Goal: Task Accomplishment & Management: Use online tool/utility

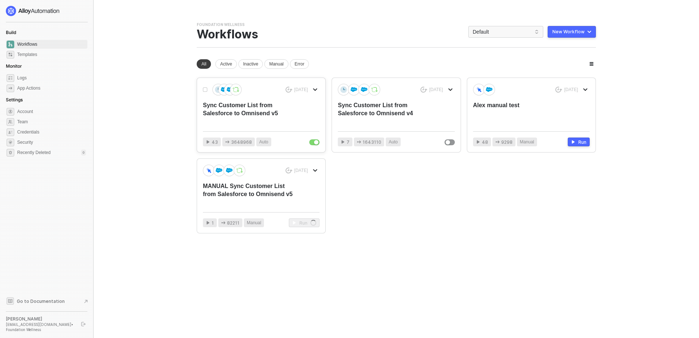
click at [240, 114] on div "Sync Customer List from Salesforce to Omnisend v5" at bounding box center [249, 113] width 93 height 24
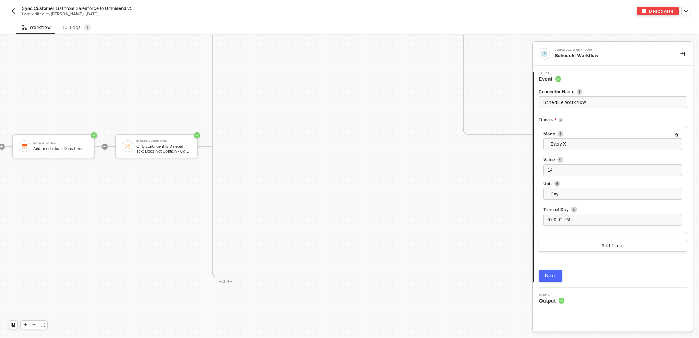
scroll to position [313, 558]
click at [144, 144] on div "Only continue if Is Deleted Text Does Not Contain - Case Insensitive true" at bounding box center [161, 148] width 55 height 9
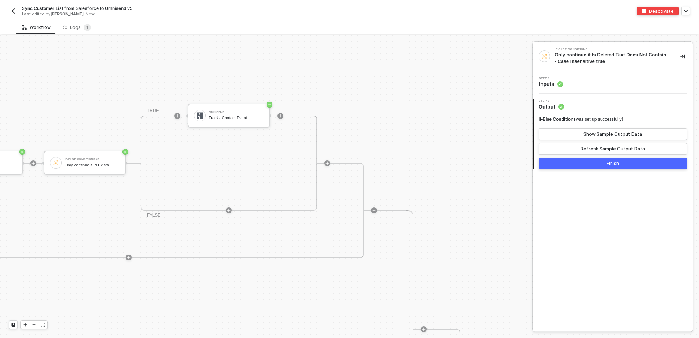
scroll to position [0, 1272]
click at [230, 111] on div "Omnisend" at bounding box center [232, 112] width 55 height 3
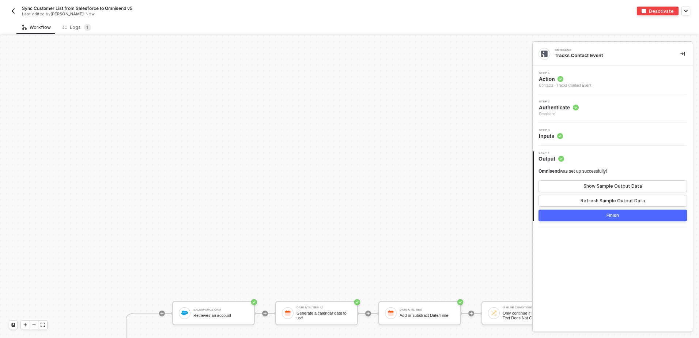
scroll to position [219, 190]
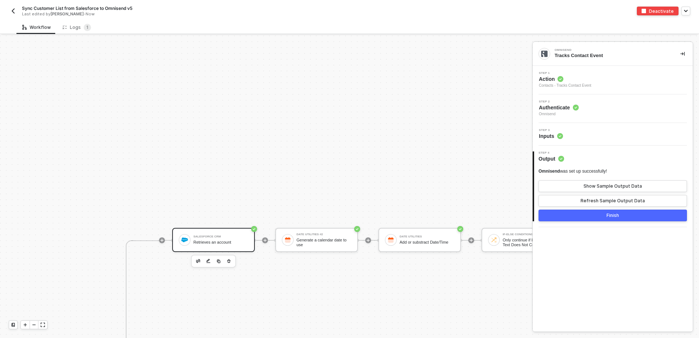
click at [208, 243] on div "Retrieves an account" at bounding box center [220, 242] width 55 height 5
click at [562, 185] on button "Show Sample Output Data" at bounding box center [612, 186] width 148 height 12
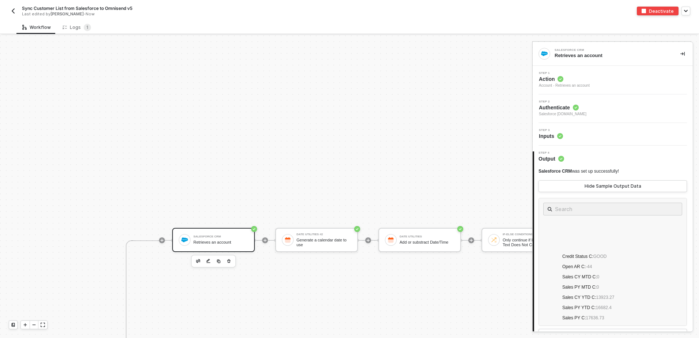
scroll to position [658, 0]
click at [293, 233] on div "Date Utilities #2 Generate a calendar date to use" at bounding box center [322, 240] width 58 height 14
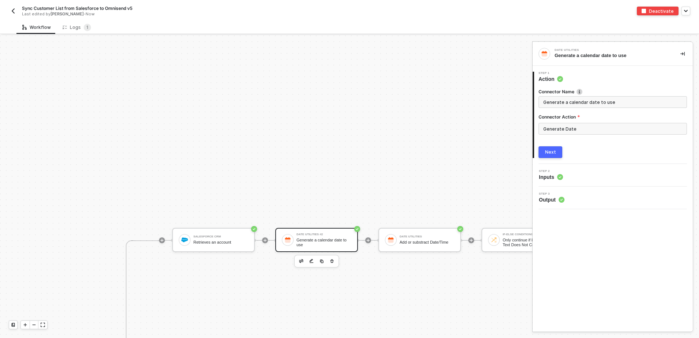
click at [553, 203] on div "3 Step 3 Output" at bounding box center [612, 197] width 160 height 23
click at [551, 199] on span "Output" at bounding box center [552, 199] width 26 height 7
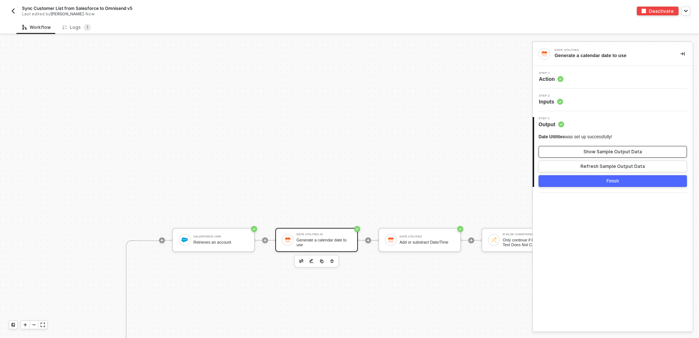
click at [579, 152] on button "Show Sample Output Data" at bounding box center [612, 152] width 148 height 12
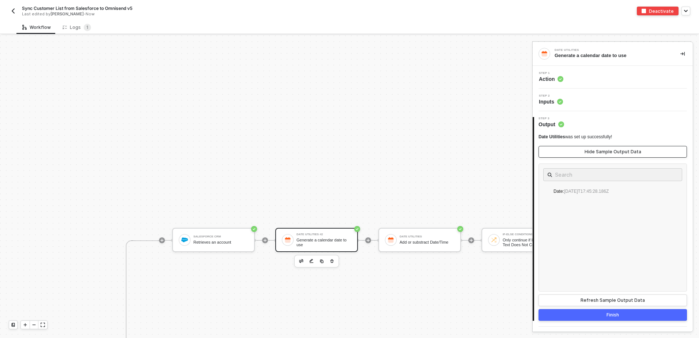
click at [579, 152] on button "Hide Sample Output Data" at bounding box center [612, 152] width 148 height 12
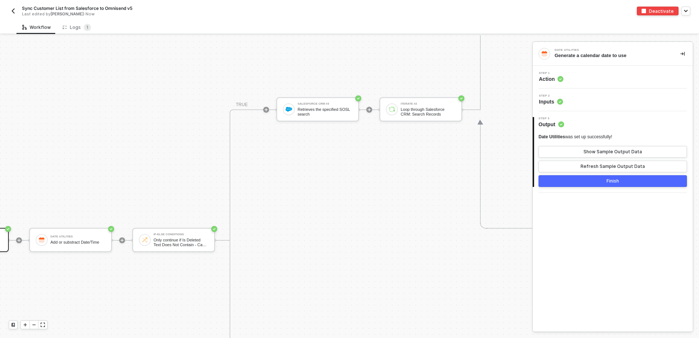
scroll to position [219, 541]
click at [66, 235] on div "Date Utilities" at bounding box center [75, 236] width 55 height 3
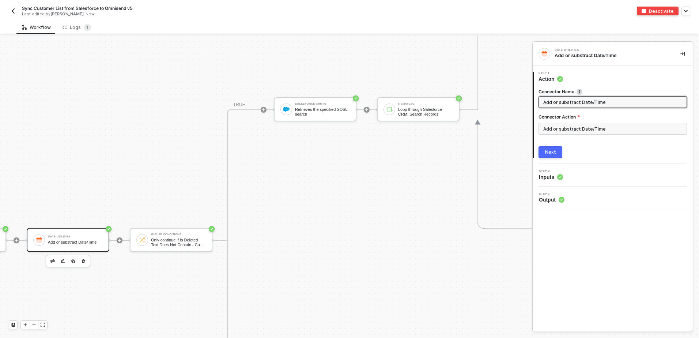
click at [554, 195] on div "Step 3 Output" at bounding box center [552, 197] width 26 height 11
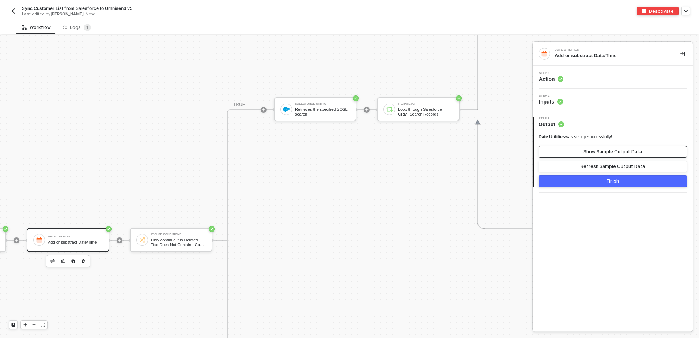
click at [586, 149] on div "Show Sample Output Data" at bounding box center [612, 152] width 58 height 6
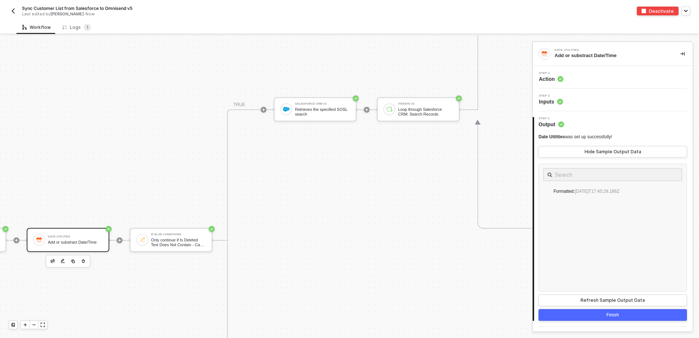
click at [476, 271] on div "TRUE Salesforce CRM #3 Retrieves the specified SOSL search Iterate #2 Loop thro…" at bounding box center [707, 239] width 960 height 261
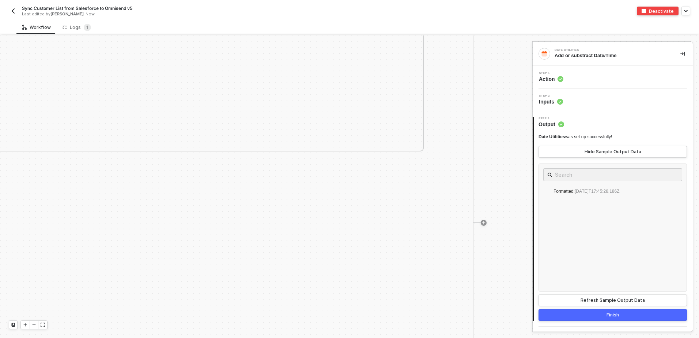
scroll to position [0, 1310]
click at [14, 11] on img "button" at bounding box center [13, 11] width 6 height 6
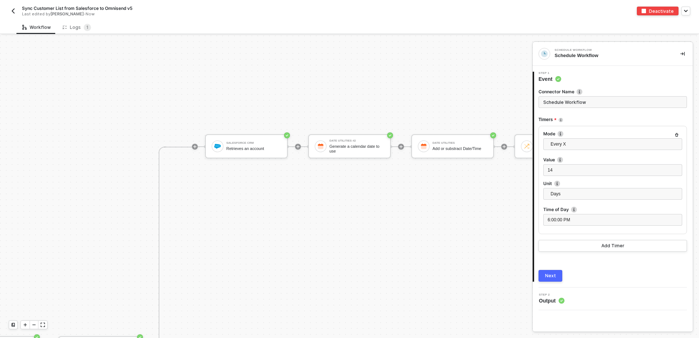
scroll to position [313, 159]
click at [246, 151] on div "Salesforce CRM Retrieves an account" at bounding box center [251, 146] width 55 height 14
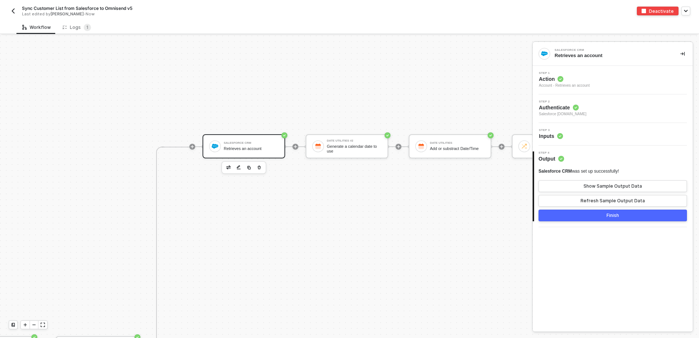
click at [555, 137] on span "Inputs" at bounding box center [551, 135] width 24 height 7
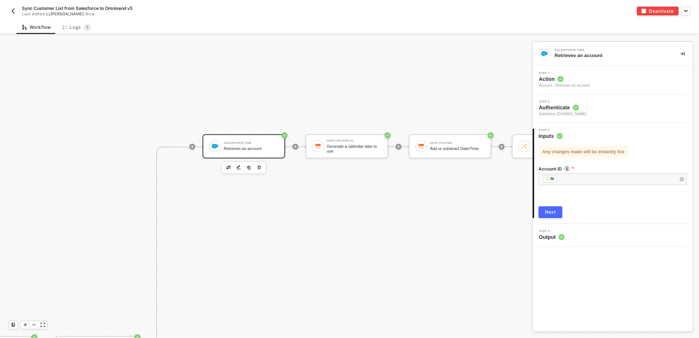
click at [547, 77] on span "Action" at bounding box center [564, 78] width 51 height 7
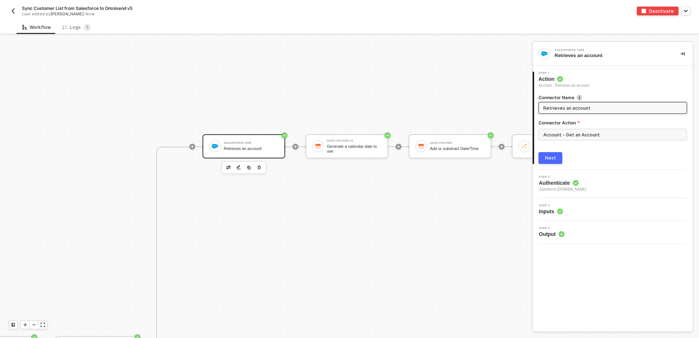
click at [547, 77] on span "Action" at bounding box center [563, 78] width 51 height 7
click at [555, 181] on span "Authenticate" at bounding box center [562, 182] width 47 height 7
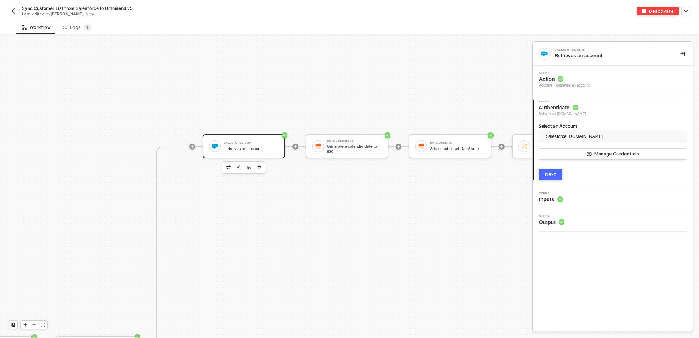
click at [551, 174] on div "Next" at bounding box center [550, 174] width 11 height 6
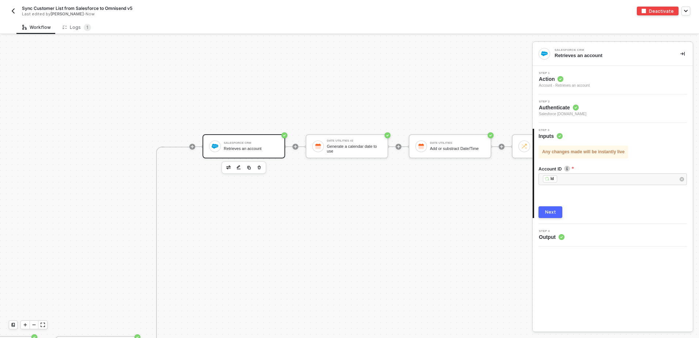
click at [552, 214] on div "Next" at bounding box center [550, 212] width 11 height 6
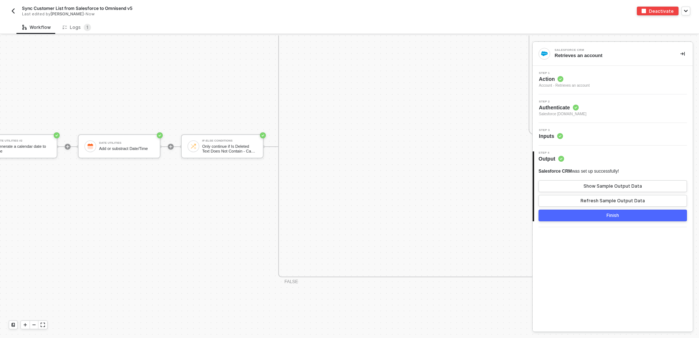
scroll to position [313, 506]
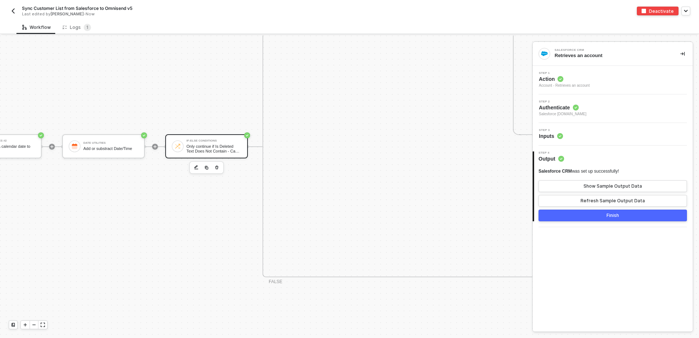
click at [218, 152] on div "Only continue if Is Deleted Text Does Not Contain - Case Insensitive true" at bounding box center [213, 148] width 55 height 9
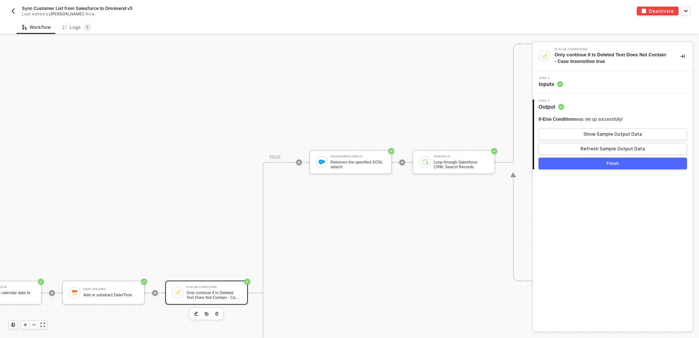
scroll to position [130, 506]
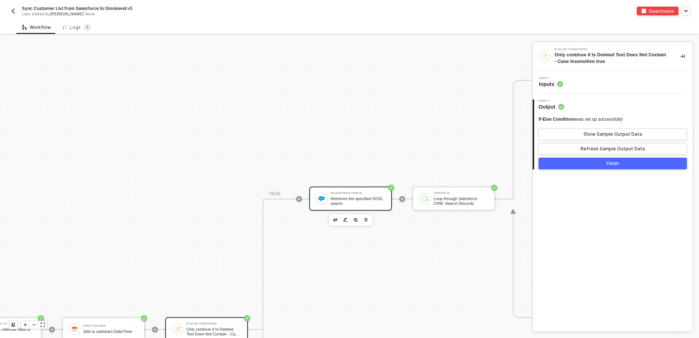
click at [366, 201] on div "Retrieves the specified SOSL search" at bounding box center [357, 200] width 55 height 9
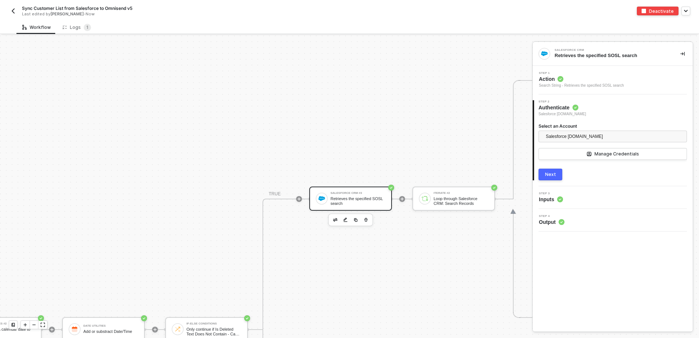
click at [550, 224] on span "Output" at bounding box center [552, 221] width 26 height 7
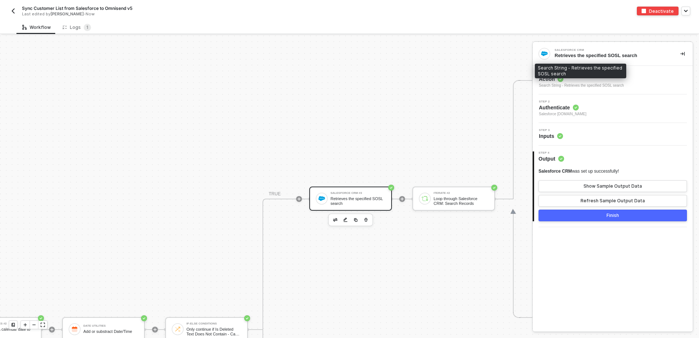
click at [554, 87] on div "Search String - Retrieves the specified SOSL search" at bounding box center [581, 86] width 85 height 6
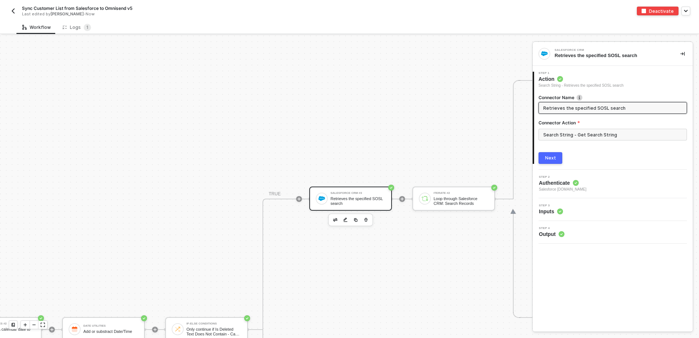
click at [560, 187] on span "Salesforce [DOMAIN_NAME]" at bounding box center [562, 189] width 47 height 6
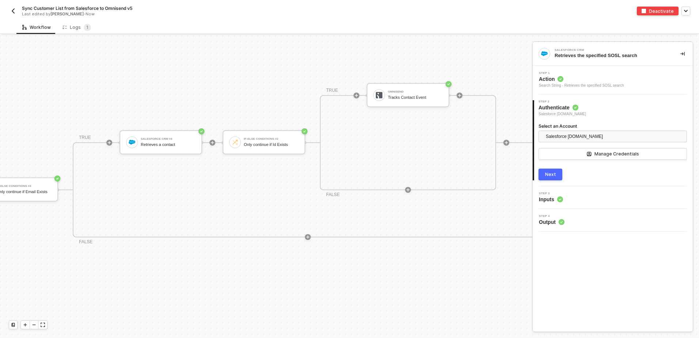
scroll to position [20, 1088]
click at [159, 136] on div "Salesforce CRM #4 Retrieves a contact" at bounding box center [169, 142] width 55 height 14
click at [543, 221] on span "Output" at bounding box center [552, 221] width 26 height 7
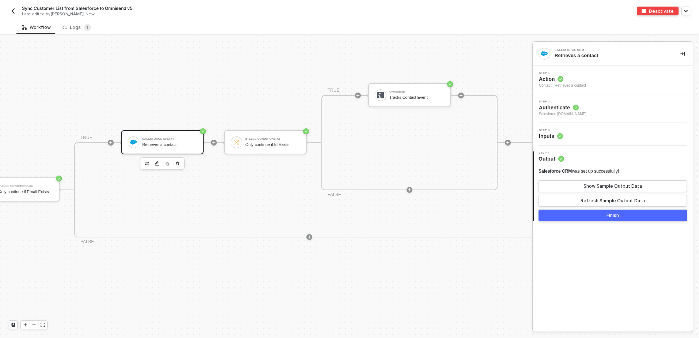
click at [544, 137] on span "Inputs" at bounding box center [551, 135] width 24 height 7
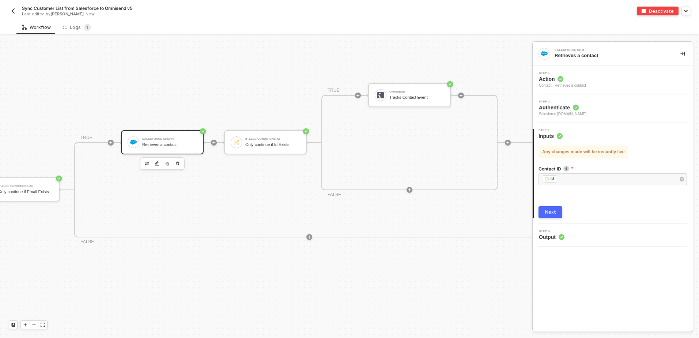
click at [543, 108] on span "Authenticate" at bounding box center [562, 107] width 47 height 7
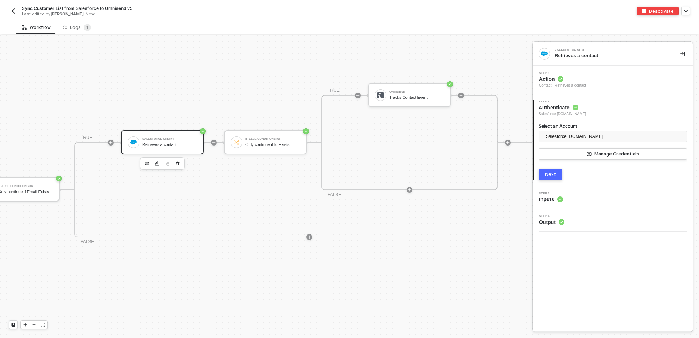
click at [551, 171] on div "Next" at bounding box center [550, 174] width 11 height 6
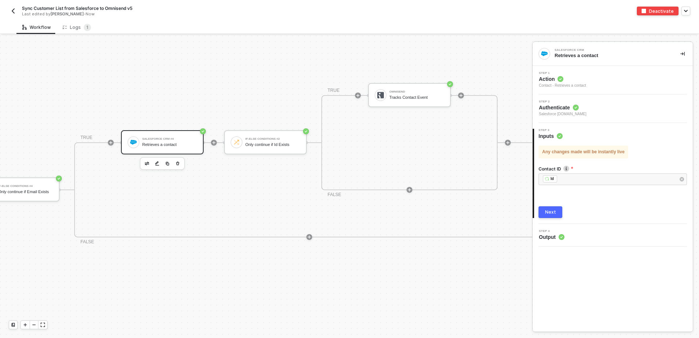
click at [549, 210] on div "Next" at bounding box center [550, 212] width 11 height 6
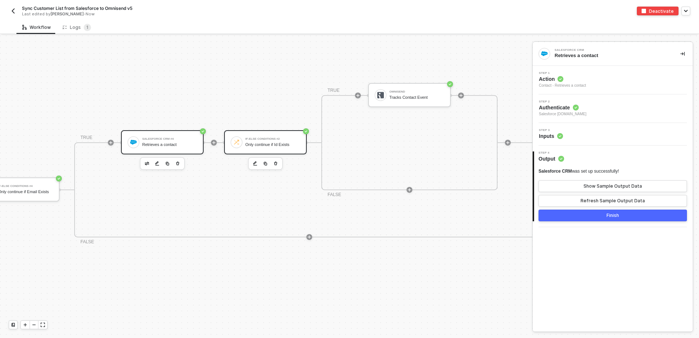
click at [265, 143] on div "Only continue if Id Exists" at bounding box center [272, 144] width 55 height 5
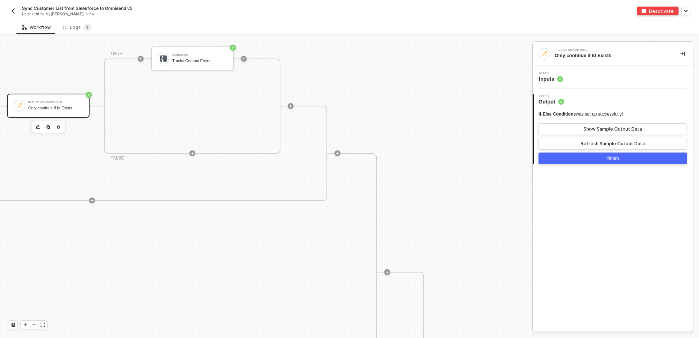
scroll to position [20, 1310]
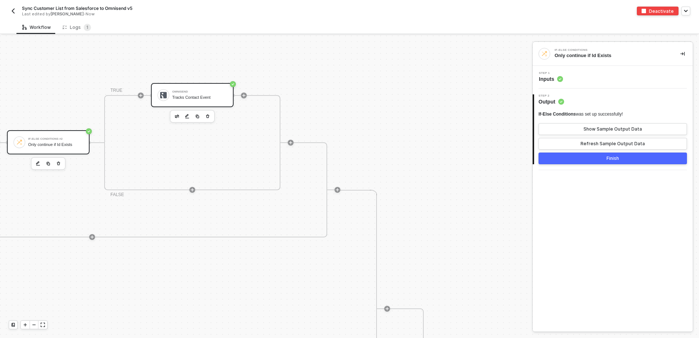
click at [189, 87] on div "Omnisend Tracks Contact Event" at bounding box center [192, 95] width 83 height 24
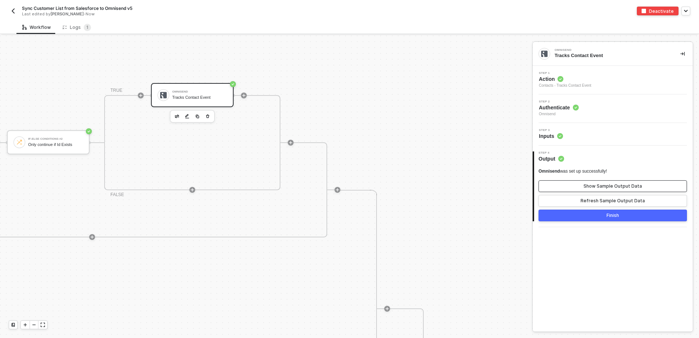
click at [588, 188] on div "Show Sample Output Data" at bounding box center [612, 186] width 58 height 6
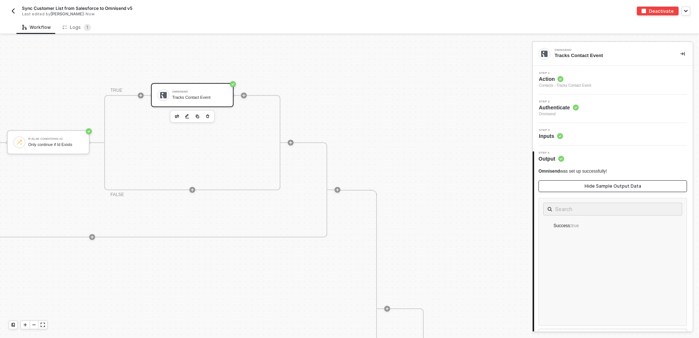
click at [588, 188] on div "Hide Sample Output Data" at bounding box center [612, 186] width 57 height 6
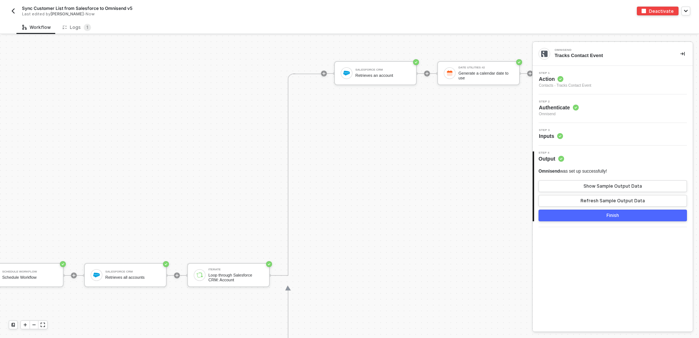
scroll to position [386, 33]
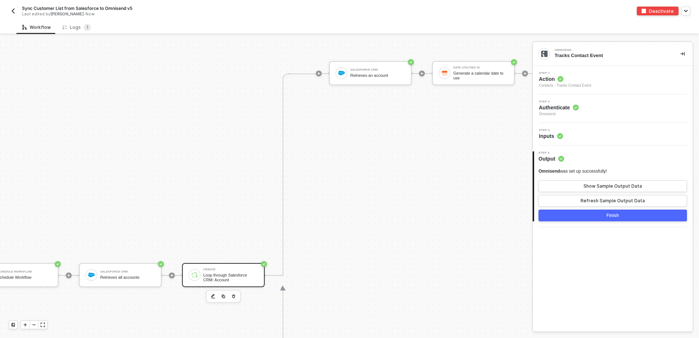
click at [208, 282] on div "Iterate Loop through Salesforce CRM: Account" at bounding box center [223, 275] width 83 height 24
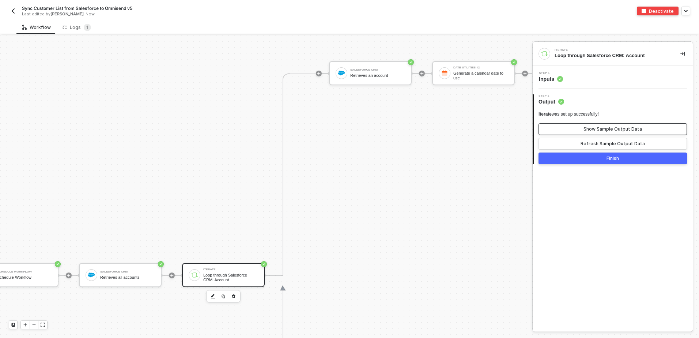
click at [653, 127] on button "Show Sample Output Data" at bounding box center [612, 129] width 148 height 12
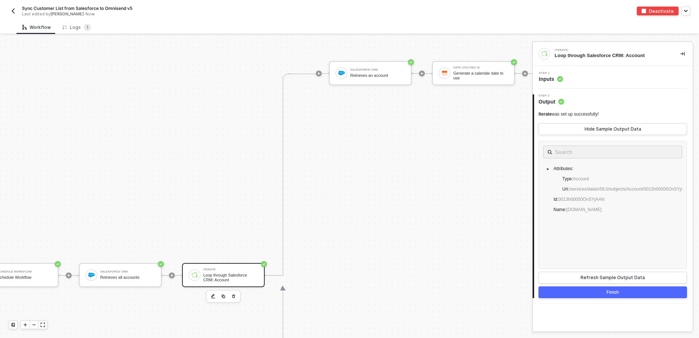
drag, startPoint x: 559, startPoint y: 227, endPoint x: 575, endPoint y: 225, distance: 16.1
click at [578, 227] on div "Attributes : Type : Account Url : /services/data/v59.0/sobjects/Account/0013h00…" at bounding box center [612, 205] width 148 height 128
click at [597, 276] on div "Refresh Sample Output Data" at bounding box center [612, 277] width 64 height 6
click at [546, 168] on icon "caret-down" at bounding box center [547, 169] width 4 height 4
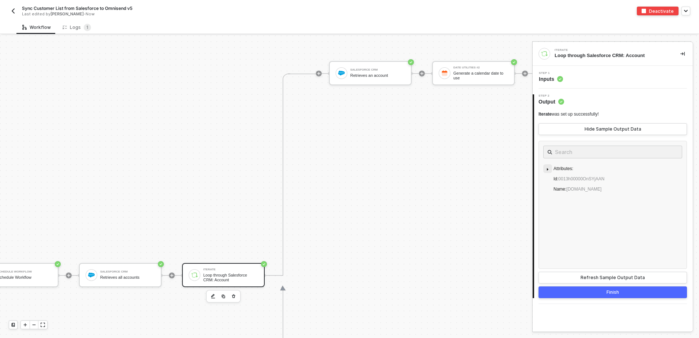
click at [546, 168] on icon "caret-down" at bounding box center [547, 169] width 4 height 4
click at [391, 80] on div "Salesforce CRM Retrieves an account" at bounding box center [377, 73] width 55 height 14
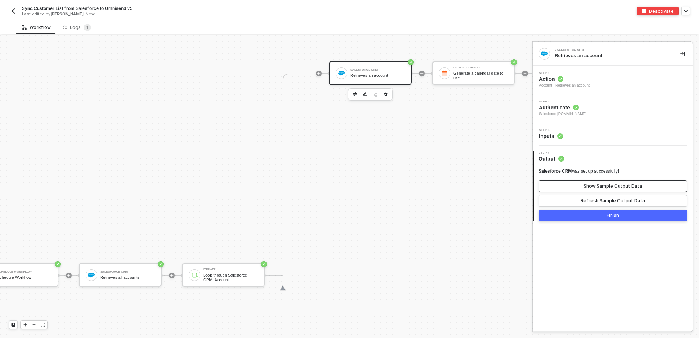
click at [592, 183] on div "Show Sample Output Data" at bounding box center [612, 186] width 58 height 6
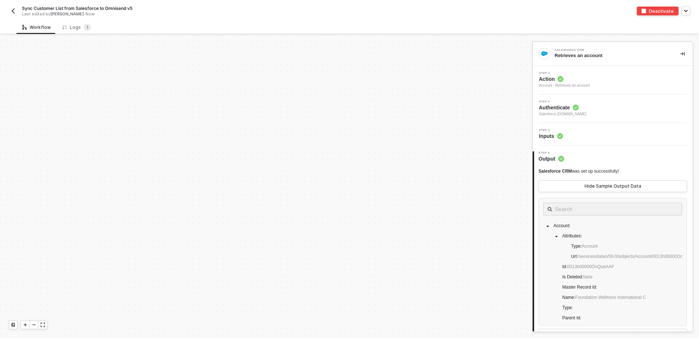
scroll to position [0, 33]
click at [65, 25] on div "Logs 1" at bounding box center [76, 27] width 28 height 7
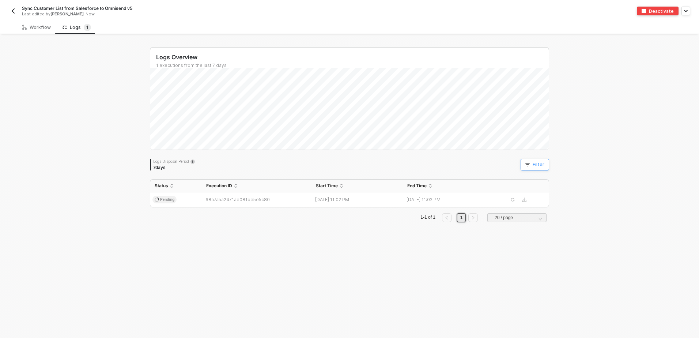
click at [529, 165] on button "Filter" at bounding box center [534, 165] width 28 height 12
click at [463, 271] on div "Logs Overview 1 executions from the last 7 days Tue 19 Success 0 Failure 0 Logs…" at bounding box center [349, 186] width 417 height 302
